Goal: Information Seeking & Learning: Learn about a topic

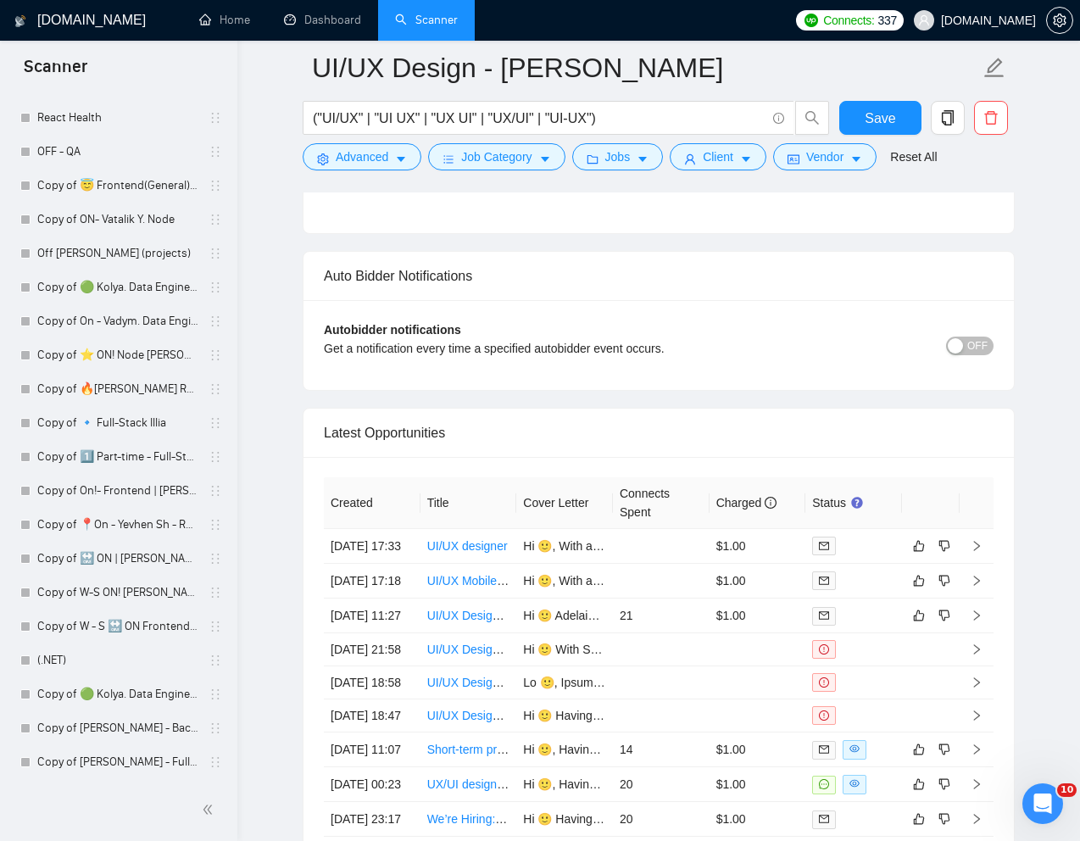
scroll to position [4117, 0]
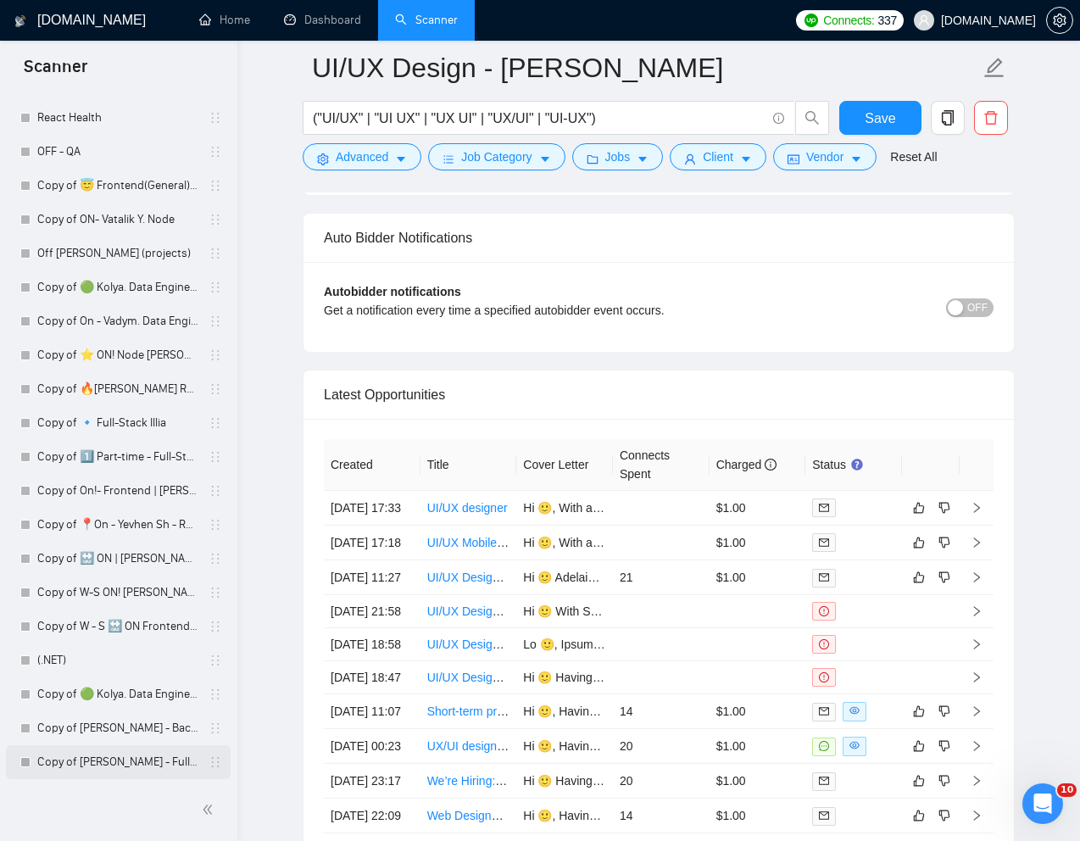
click at [110, 761] on link "Copy of [PERSON_NAME] - Full-Stack dev" at bounding box center [117, 762] width 161 height 34
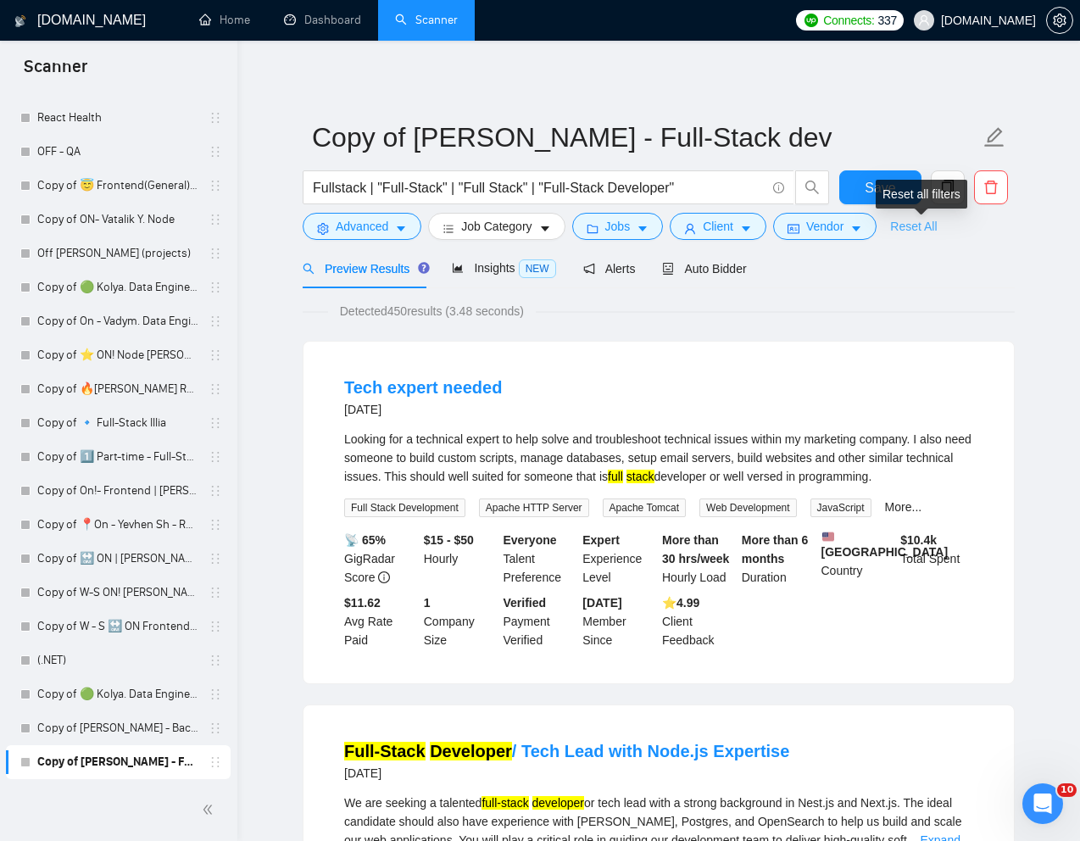
click at [928, 223] on link "Reset All" at bounding box center [913, 226] width 47 height 19
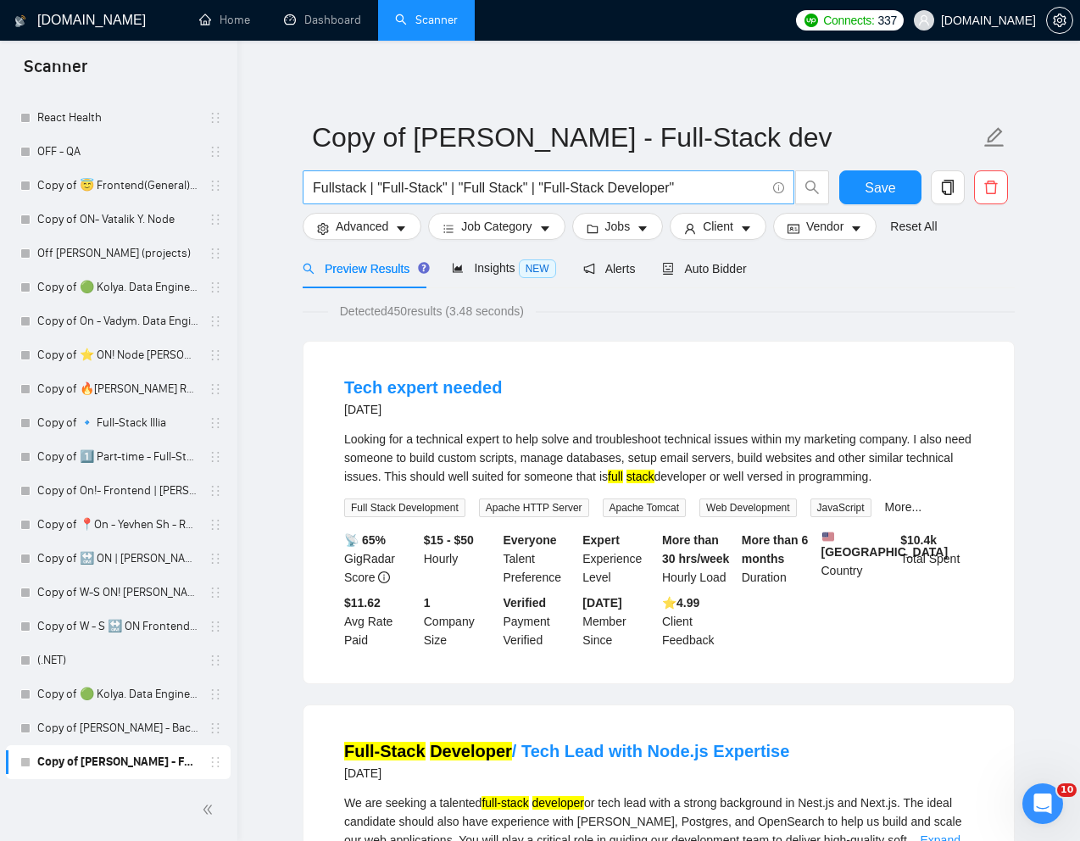
click at [520, 194] on input "Fullstack | "Full-Stack" | "Full Stack" | "Full-Stack Developer"" at bounding box center [539, 187] width 453 height 21
paste input "-Stack Development Partner – Ongoing Web + Mobile Platform"
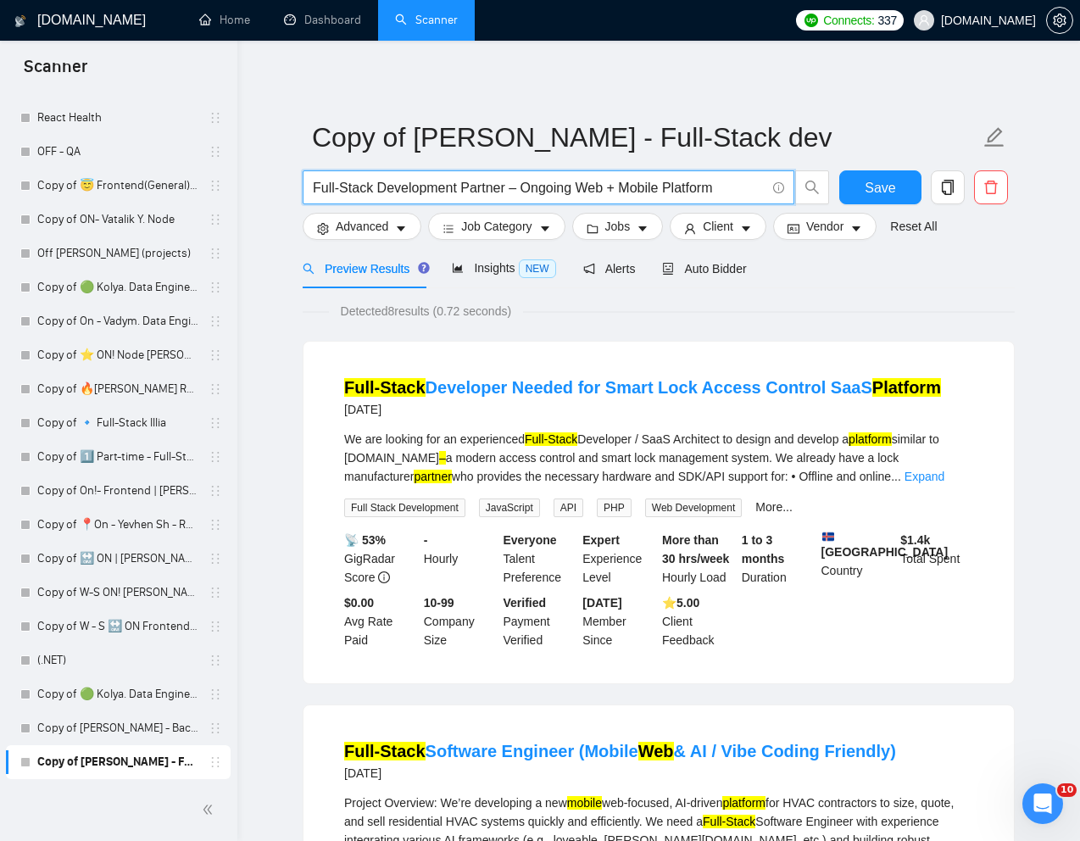
click at [520, 190] on input "Full-Stack Development Partner – Ongoing Web + Mobile Platform" at bounding box center [539, 187] width 453 height 21
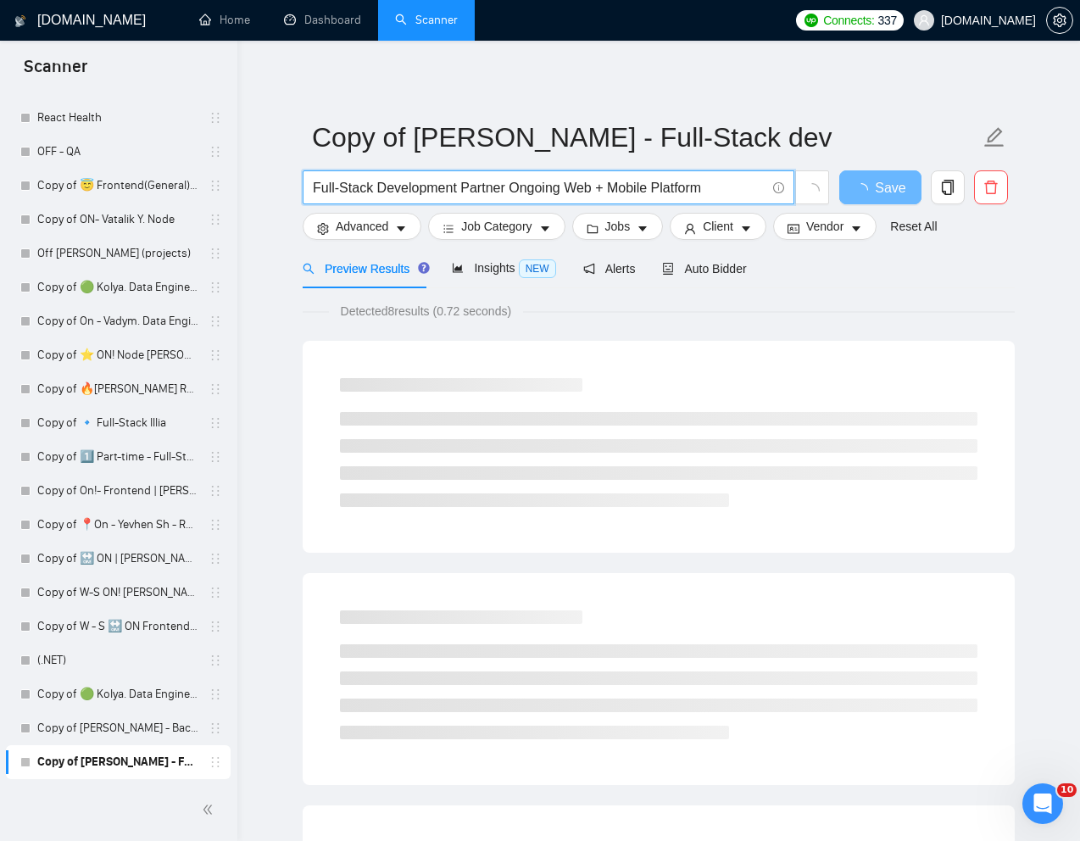
drag, startPoint x: 604, startPoint y: 189, endPoint x: 620, endPoint y: 173, distance: 22.2
click at [604, 189] on input "Full-Stack Development Partner Ongoing Web + Mobile Platform" at bounding box center [539, 187] width 453 height 21
type input "Full-Stack Development Partner Ongoing Web Mobile Platform"
click at [357, 230] on span "Advanced" at bounding box center [362, 226] width 53 height 19
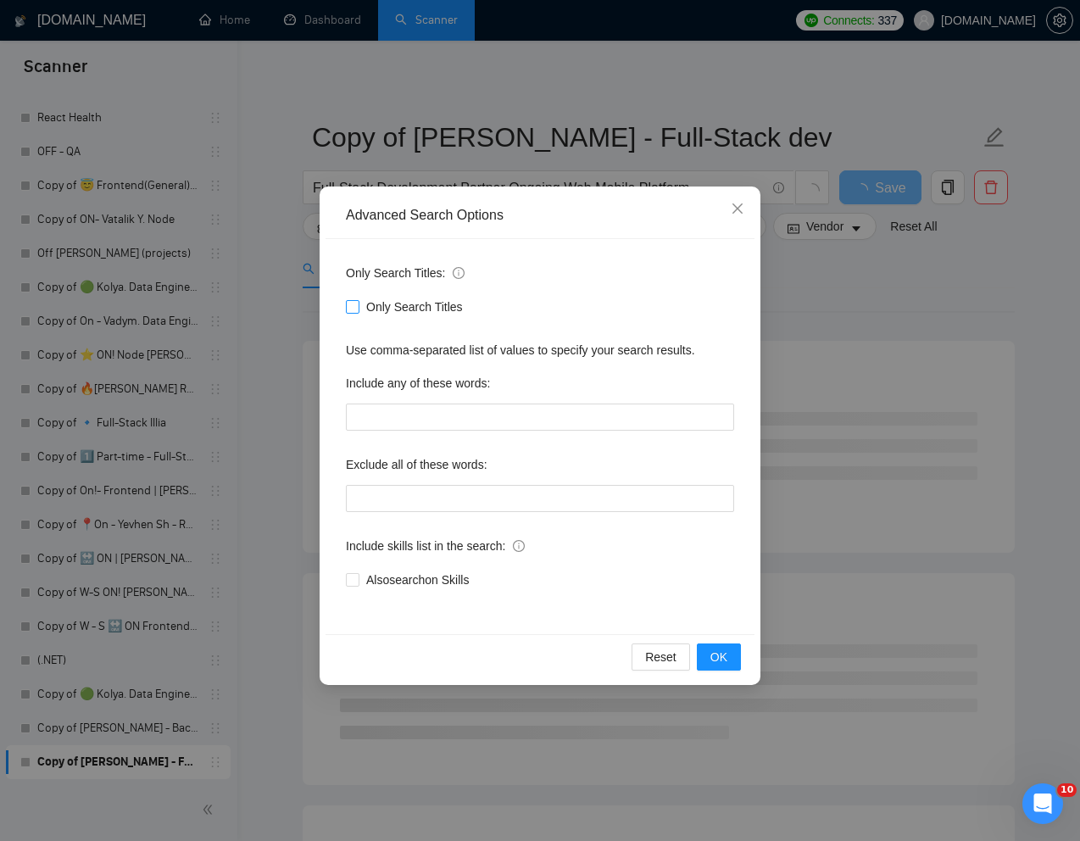
click at [355, 302] on input "Only Search Titles" at bounding box center [352, 306] width 12 height 12
checkbox input "true"
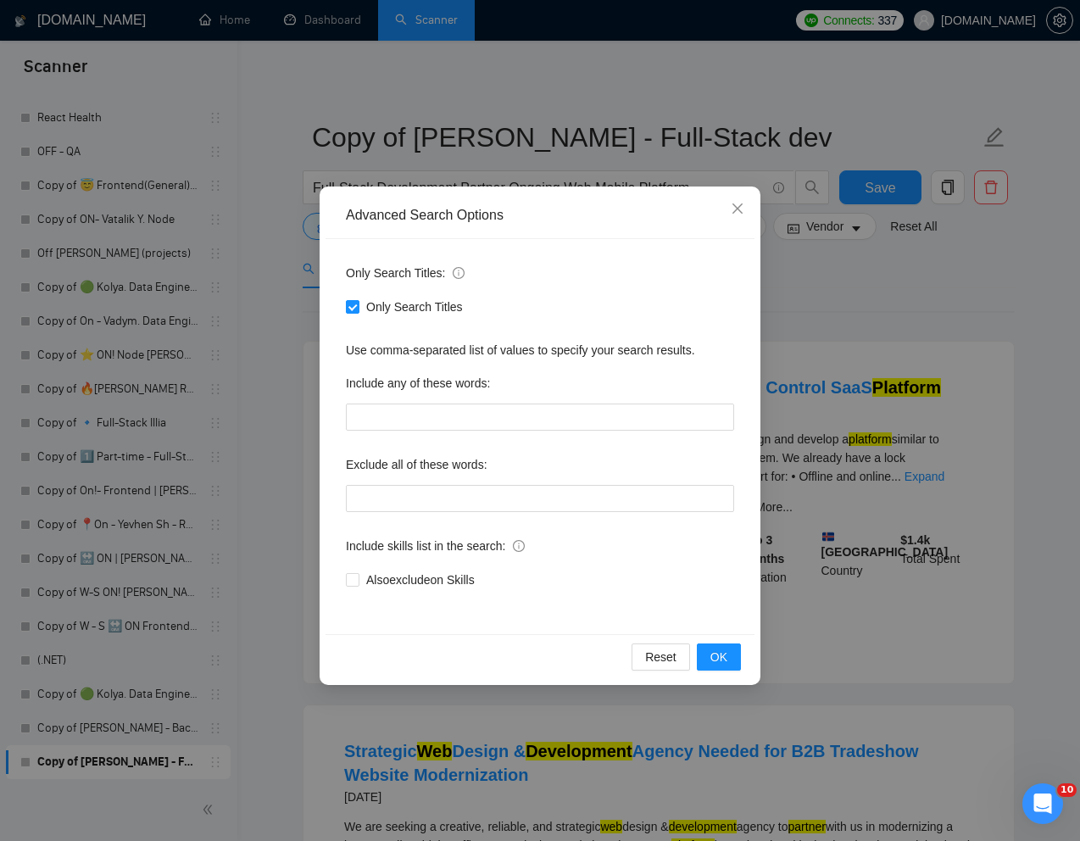
click at [828, 271] on div "Advanced Search Options Only Search Titles: Only Search Titles Use comma-separa…" at bounding box center [540, 420] width 1080 height 841
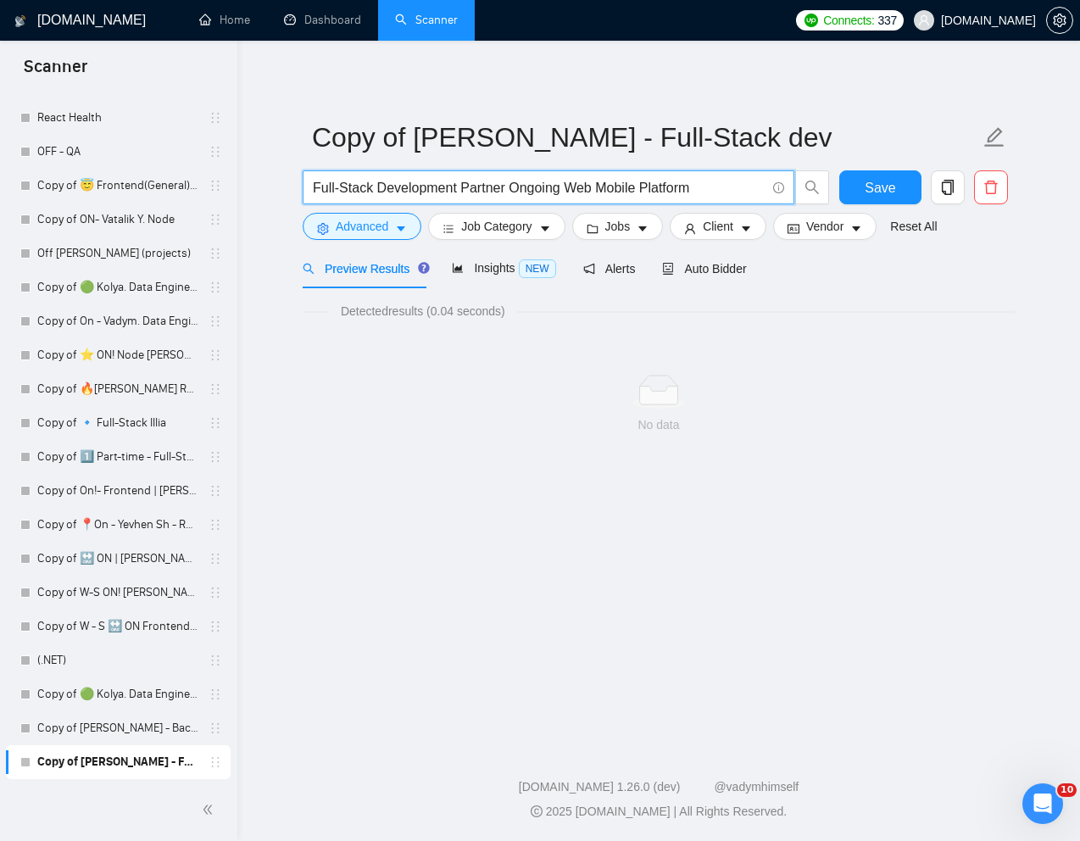
drag, startPoint x: 313, startPoint y: 183, endPoint x: 741, endPoint y: 181, distance: 428.1
click at [741, 181] on input "Full-Stack Development Partner Ongoing Web Mobile Platform" at bounding box center [539, 187] width 453 height 21
paste input "text"
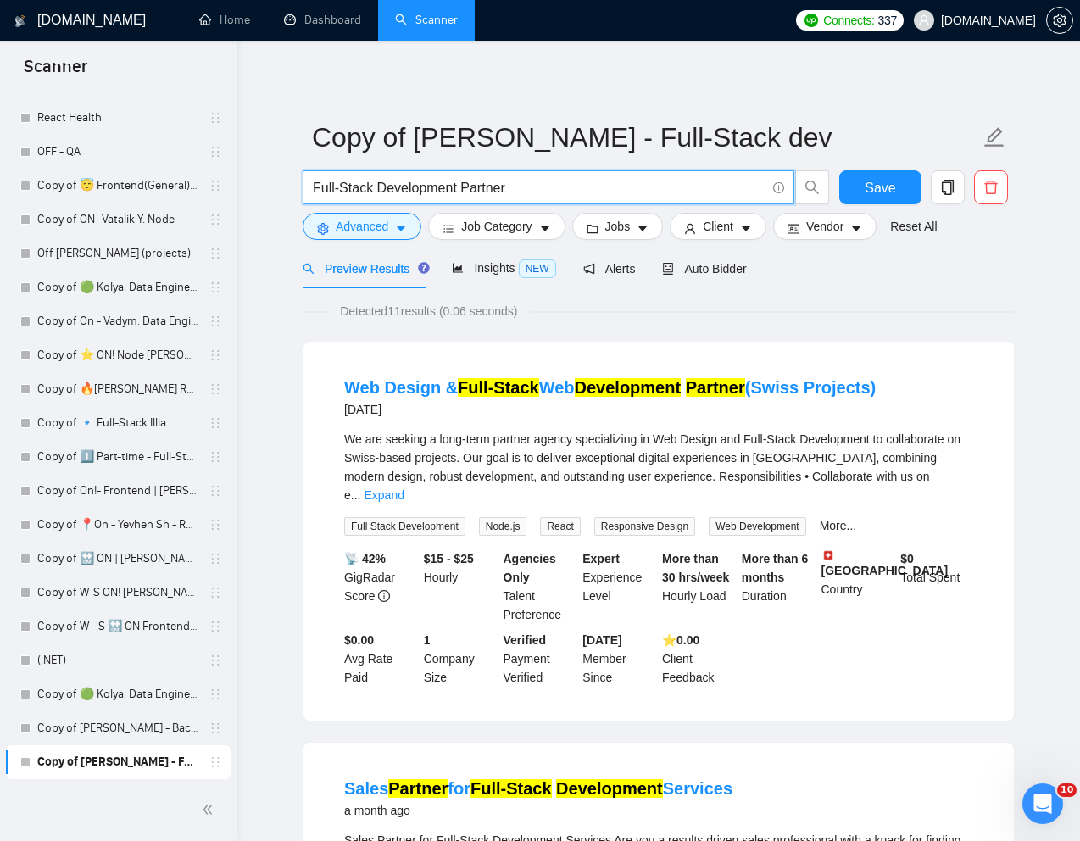
click at [338, 186] on input "Full-Stack Development Partner" at bounding box center [539, 187] width 453 height 21
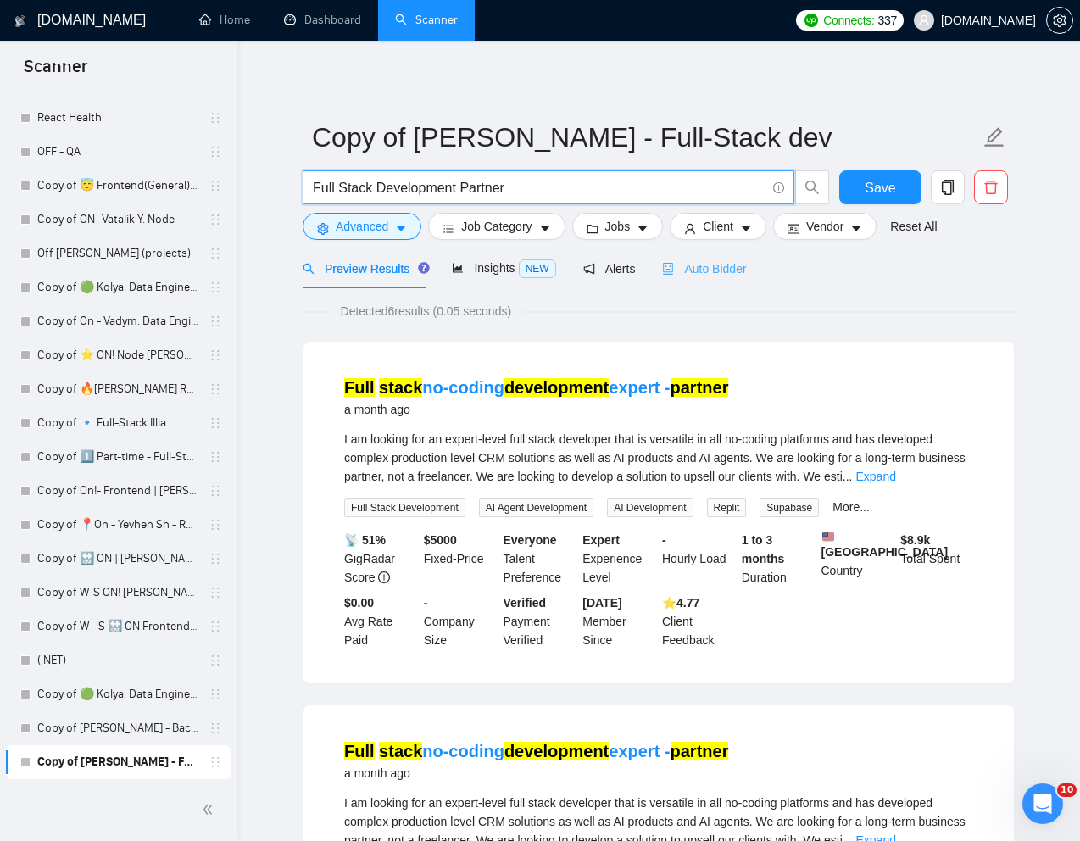
type input "Full Stack Development Partner"
click at [718, 268] on span "Auto Bidder" at bounding box center [704, 269] width 84 height 14
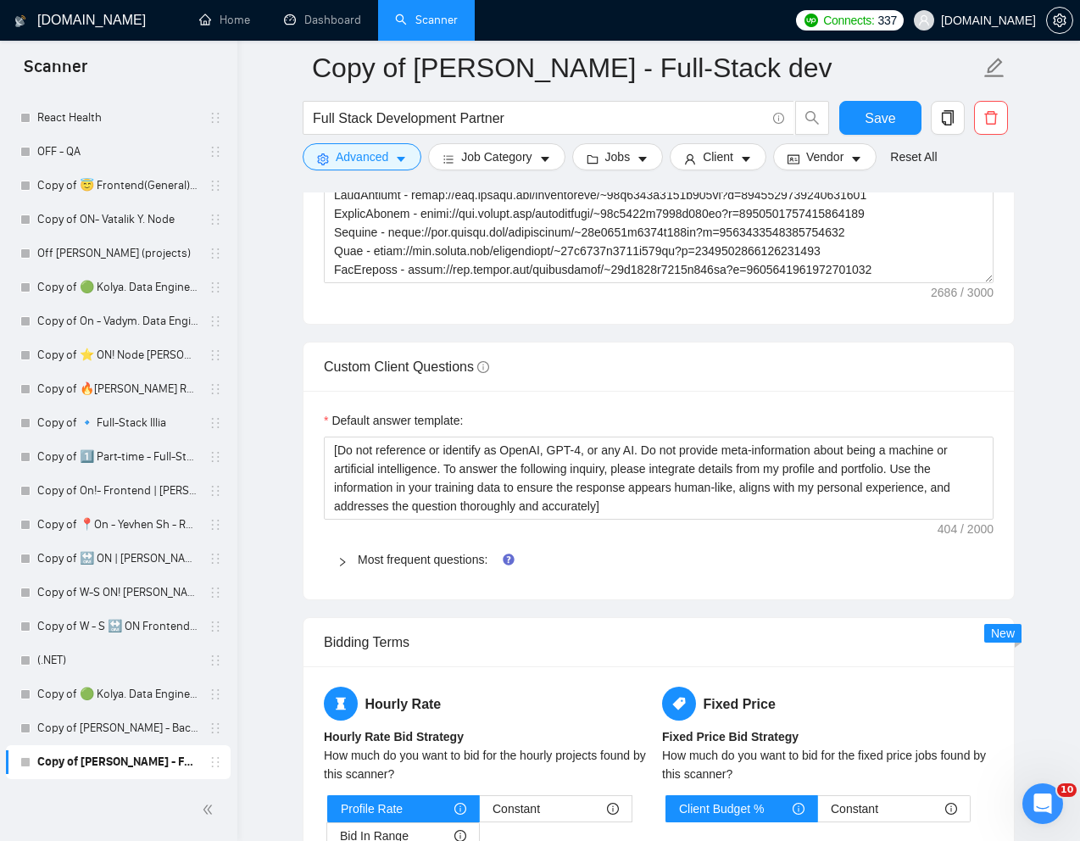
scroll to position [2320, 0]
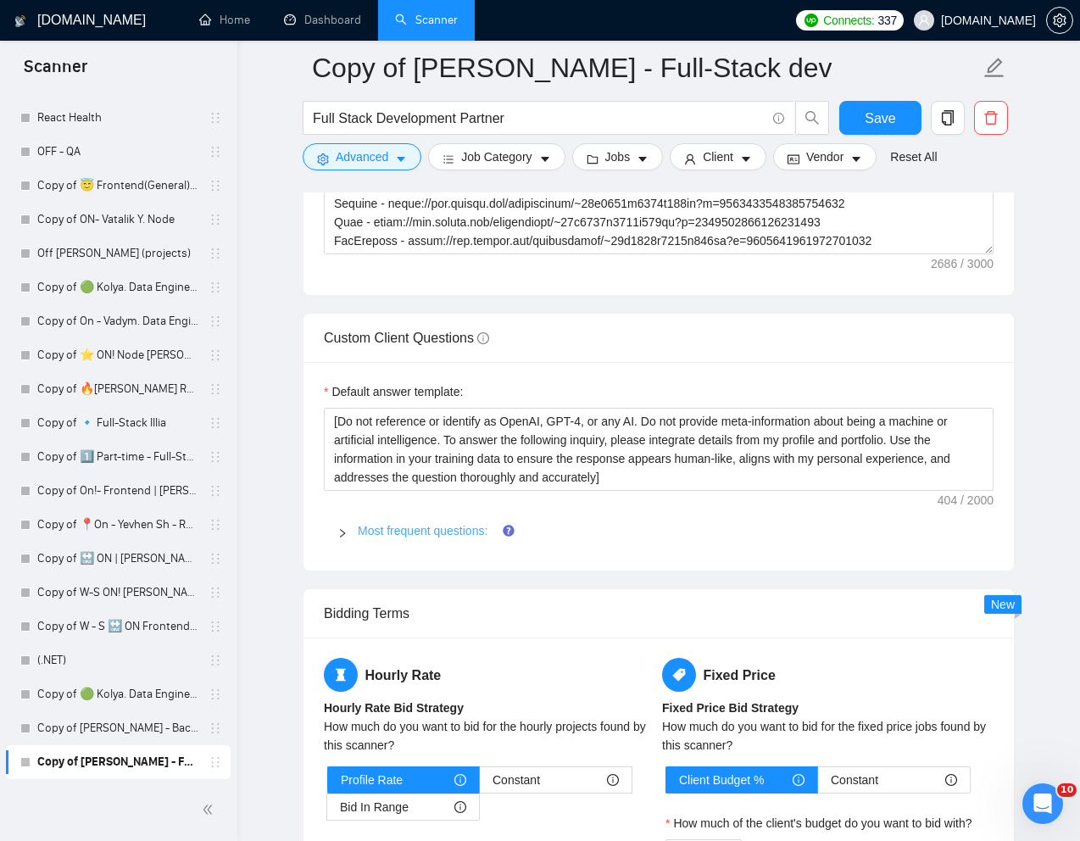
click at [399, 527] on link "Most frequent questions:" at bounding box center [423, 531] width 130 height 14
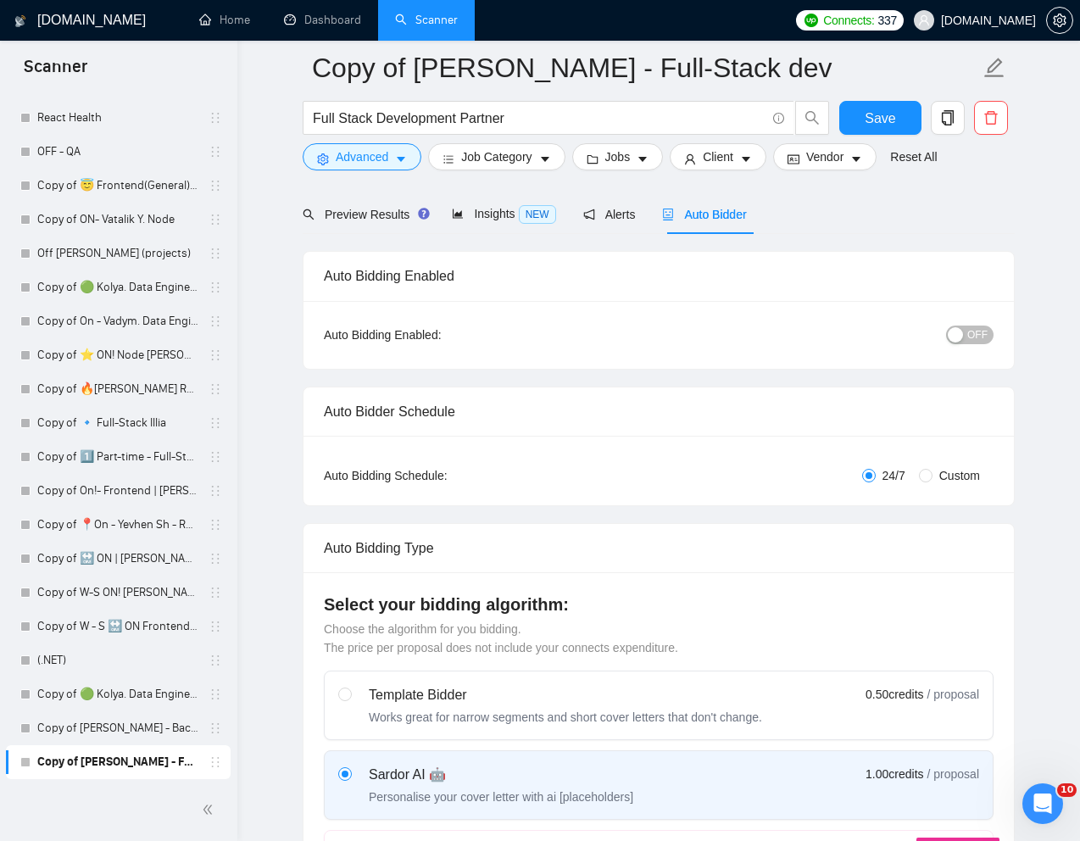
scroll to position [0, 0]
